Goal: Task Accomplishment & Management: Complete application form

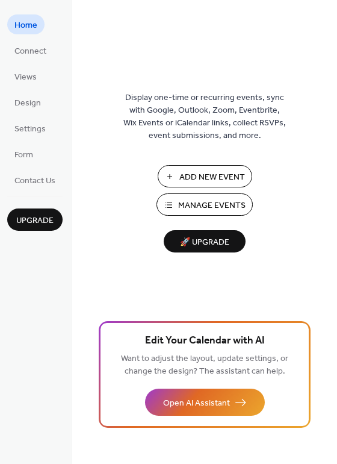
click at [212, 175] on span "Add New Event" at bounding box center [212, 177] width 66 height 13
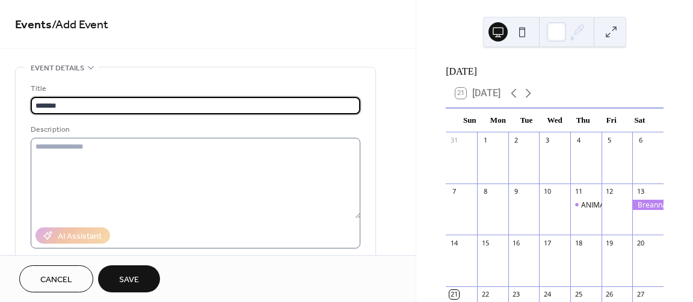
type input "*******"
click at [61, 167] on textarea at bounding box center [196, 178] width 330 height 81
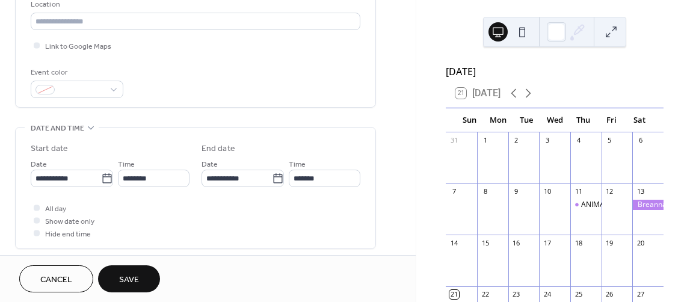
scroll to position [265, 0]
type textarea "**********"
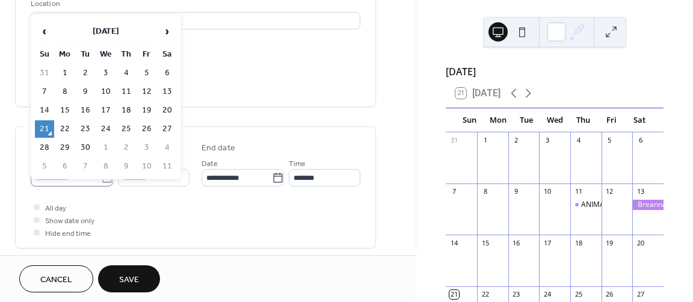
click at [105, 175] on body "**********" at bounding box center [346, 151] width 693 height 302
click at [169, 31] on span "›" at bounding box center [167, 31] width 18 height 24
click at [169, 71] on td "4" at bounding box center [167, 72] width 19 height 17
type input "**********"
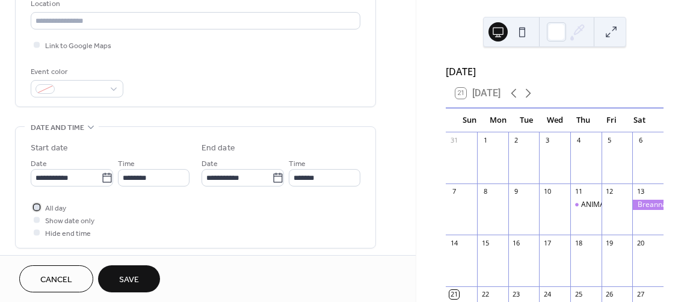
click at [36, 206] on div at bounding box center [37, 207] width 6 height 6
click at [132, 274] on span "Save" at bounding box center [129, 280] width 20 height 13
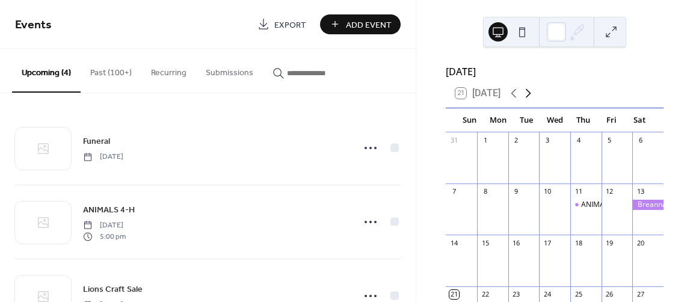
click at [532, 98] on icon at bounding box center [528, 93] width 14 height 14
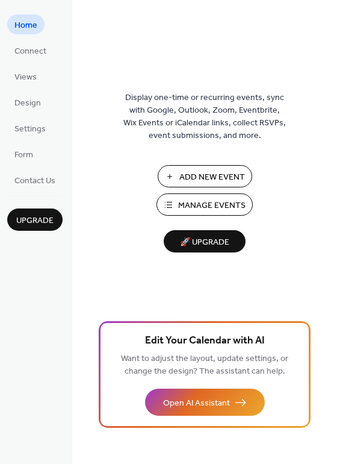
click at [208, 202] on span "Manage Events" at bounding box center [211, 205] width 67 height 13
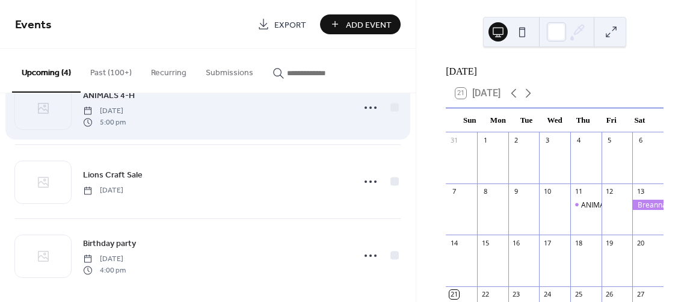
scroll to position [122, 0]
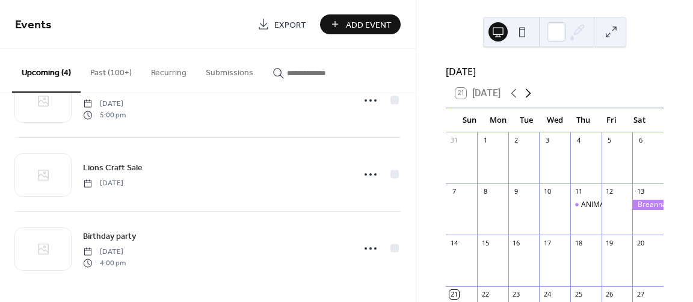
click at [533, 99] on icon at bounding box center [528, 93] width 14 height 14
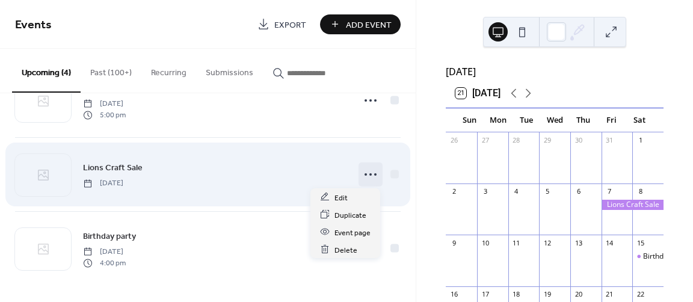
click at [366, 170] on icon at bounding box center [370, 174] width 19 height 19
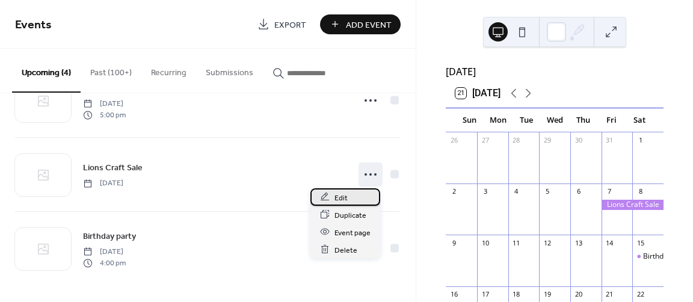
click at [340, 196] on span "Edit" at bounding box center [341, 197] width 13 height 13
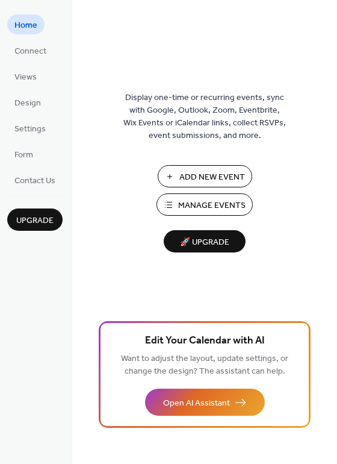
click at [214, 202] on span "Manage Events" at bounding box center [211, 205] width 67 height 13
click at [226, 200] on span "Manage Events" at bounding box center [211, 205] width 67 height 13
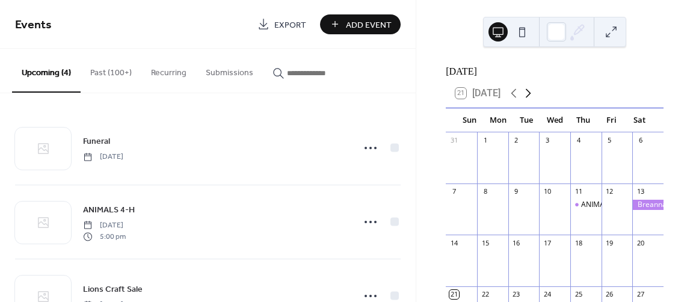
click at [532, 98] on icon at bounding box center [528, 93] width 5 height 9
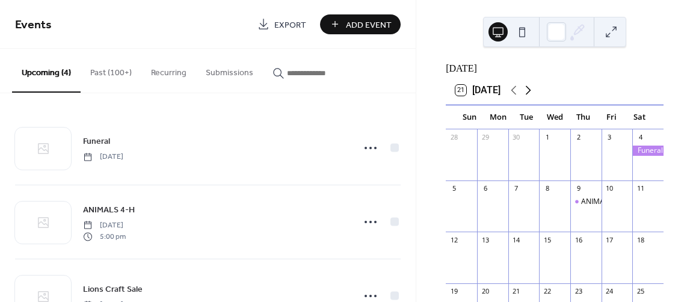
scroll to position [4, 0]
